Goal: Information Seeking & Learning: Learn about a topic

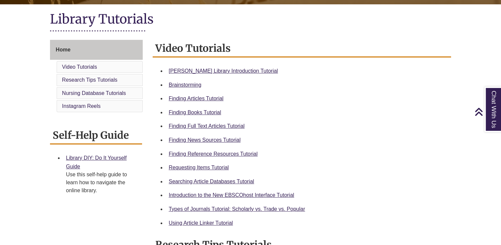
scroll to position [147, 0]
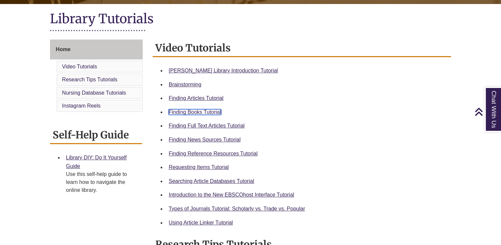
click at [214, 112] on link "Finding Books Tutorial" at bounding box center [195, 112] width 52 height 6
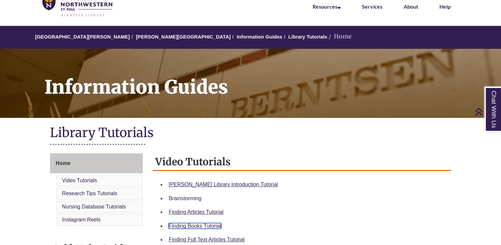
scroll to position [0, 0]
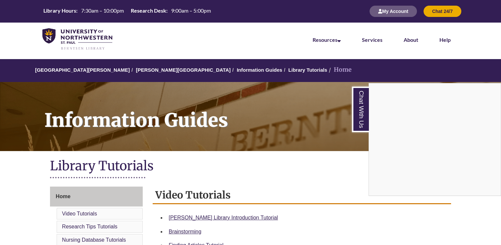
click at [152, 69] on div "Chat With Us" at bounding box center [250, 122] width 501 height 245
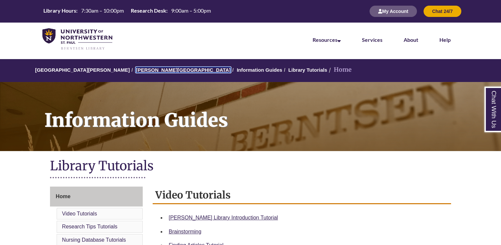
click at [158, 72] on link "[PERSON_NAME][GEOGRAPHIC_DATA]" at bounding box center [183, 70] width 95 height 6
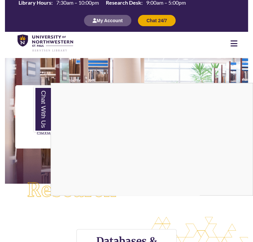
scroll to position [1, 0]
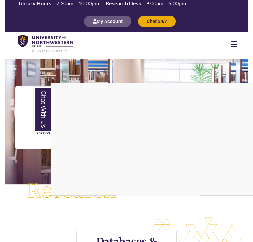
click at [91, 159] on div "Chat With Us" at bounding box center [126, 121] width 253 height 242
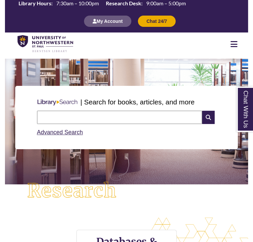
click at [116, 55] on div at bounding box center [126, 56] width 195 height 3
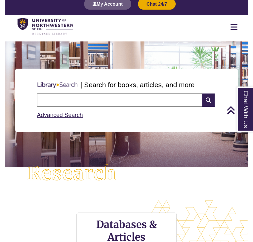
scroll to position [0, 0]
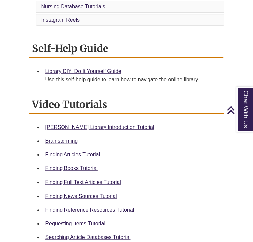
scroll to position [223, 0]
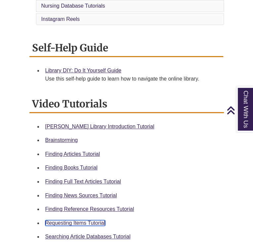
click at [81, 220] on link "Requesting Items Tutorial" at bounding box center [75, 223] width 60 height 6
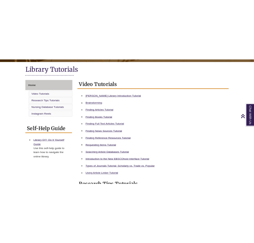
scroll to position [151, 0]
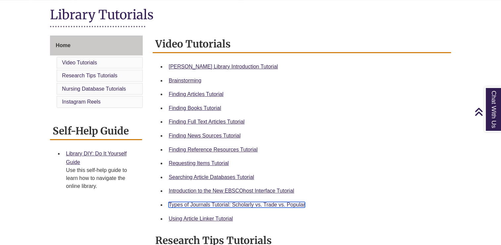
click at [240, 202] on link "Types of Journals Tutorial: Scholarly vs. Trade vs. Popular" at bounding box center [237, 204] width 136 height 6
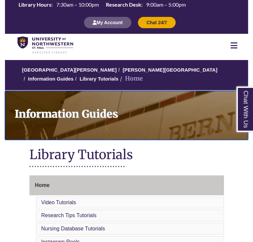
click at [64, 116] on h1 "Information Guides" at bounding box center [129, 111] width 238 height 40
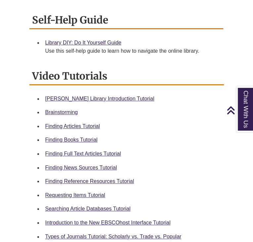
scroll to position [251, 0]
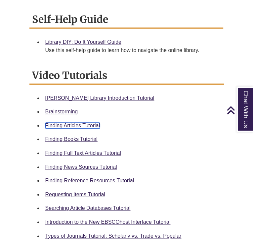
click at [81, 123] on link "Finding Articles Tutorial" at bounding box center [72, 126] width 55 height 6
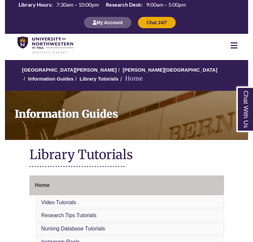
scroll to position [3, 0]
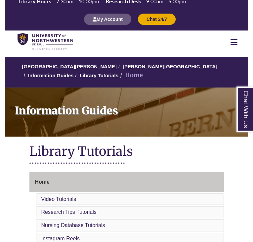
click at [119, 72] on li "Home" at bounding box center [131, 76] width 25 height 10
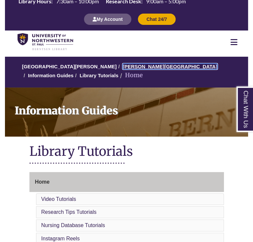
click at [126, 64] on link "[PERSON_NAME][GEOGRAPHIC_DATA]" at bounding box center [170, 67] width 95 height 6
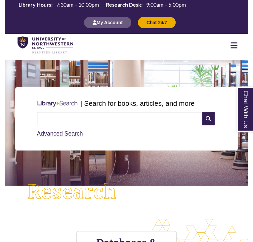
click at [133, 112] on input "text" at bounding box center [120, 118] width 166 height 13
click at [133, 116] on input "**********" at bounding box center [120, 118] width 166 height 13
type input "**********"
click at [210, 113] on icon at bounding box center [208, 118] width 13 height 13
